Goal: Find specific page/section: Find specific page/section

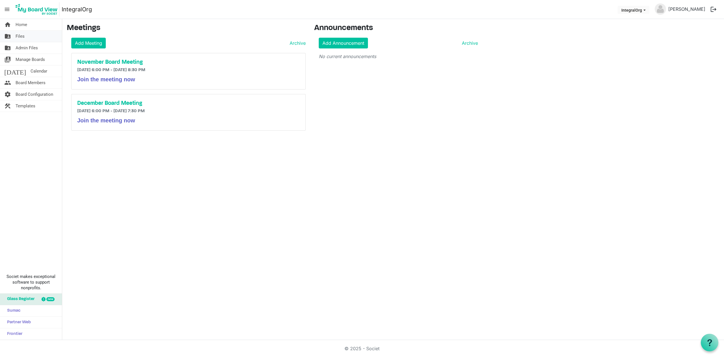
click at [20, 40] on span "Files" at bounding box center [20, 36] width 9 height 11
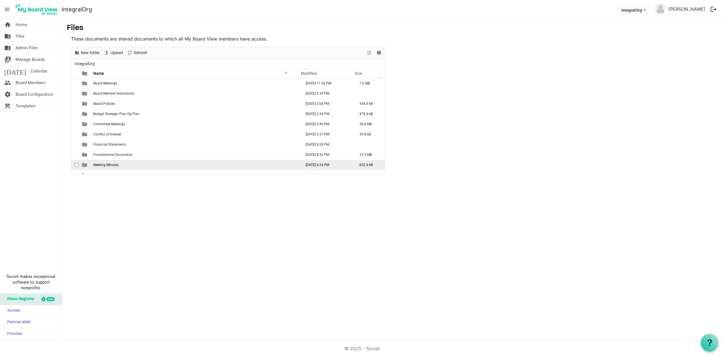
scroll to position [6, 0]
click at [99, 169] on span "Orient" at bounding box center [97, 169] width 9 height 4
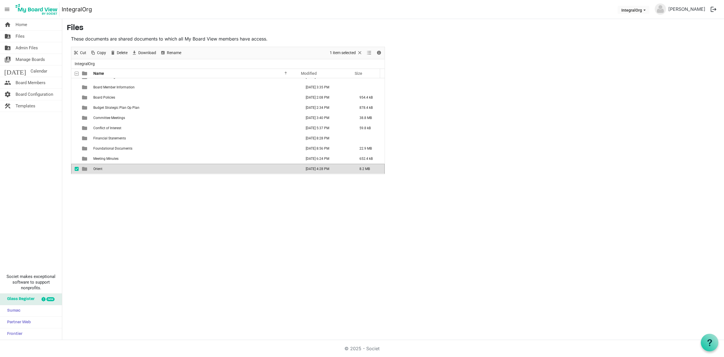
click at [99, 169] on span "Orient" at bounding box center [97, 169] width 9 height 4
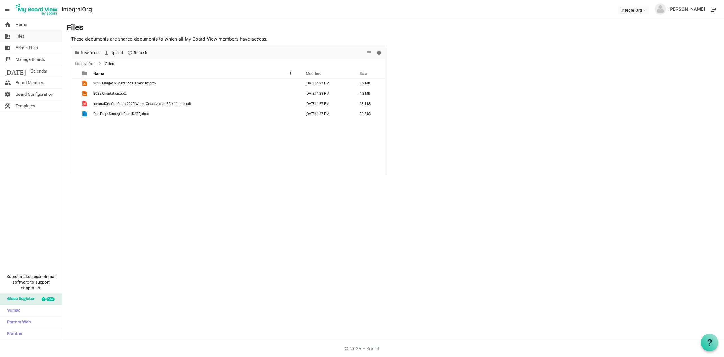
click at [16, 36] on span "Files" at bounding box center [20, 36] width 9 height 11
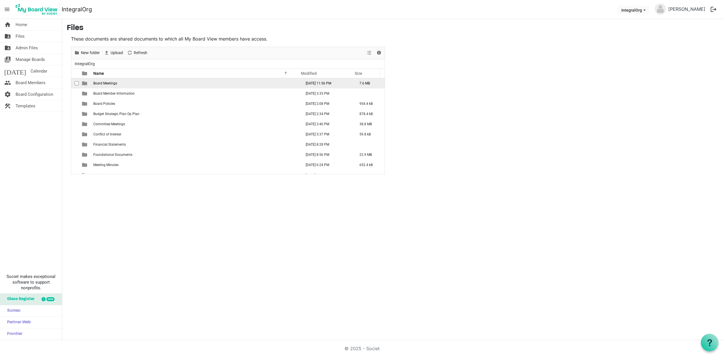
click at [118, 83] on td "Board Meetings" at bounding box center [196, 83] width 208 height 10
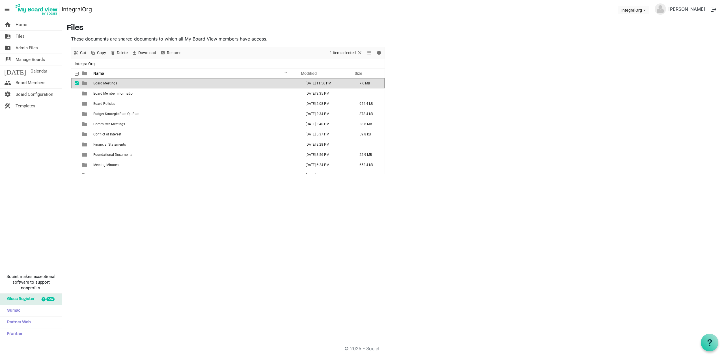
click at [118, 83] on td "Board Meetings" at bounding box center [196, 83] width 208 height 10
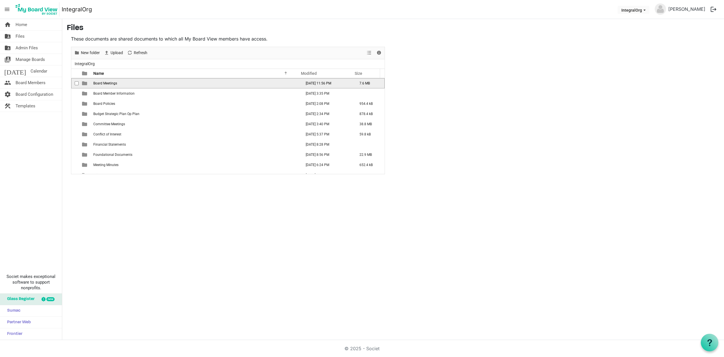
click at [118, 83] on td "Board Meetings" at bounding box center [196, 83] width 208 height 10
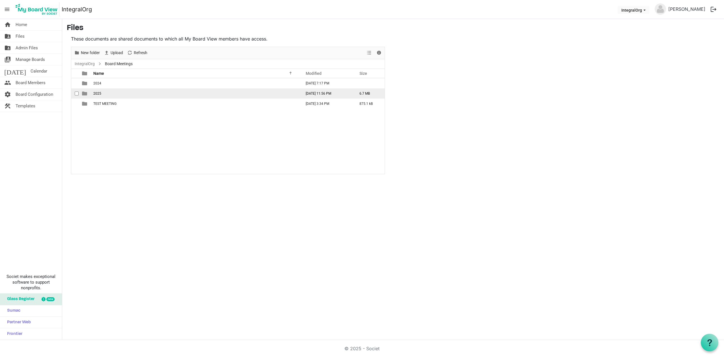
click at [106, 96] on td "2025" at bounding box center [196, 93] width 208 height 10
